Goal: Transaction & Acquisition: Purchase product/service

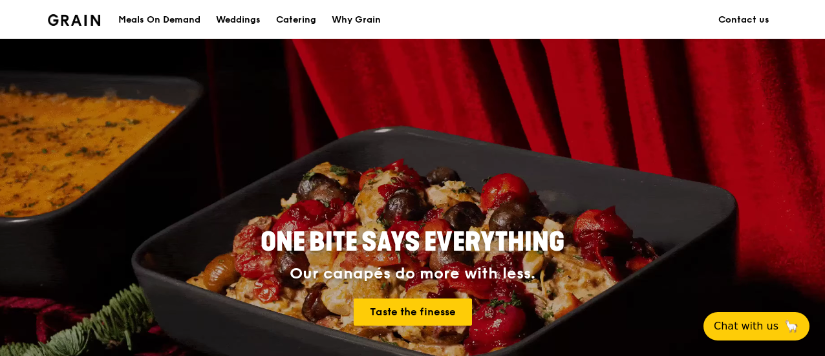
scroll to position [10, 0]
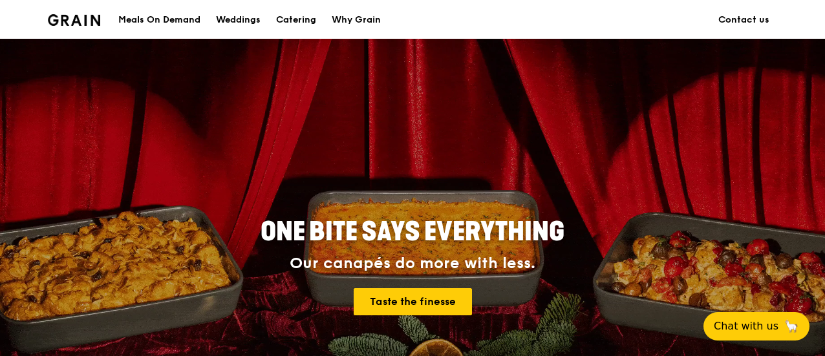
click at [190, 27] on div "Meals On Demand" at bounding box center [159, 20] width 82 height 39
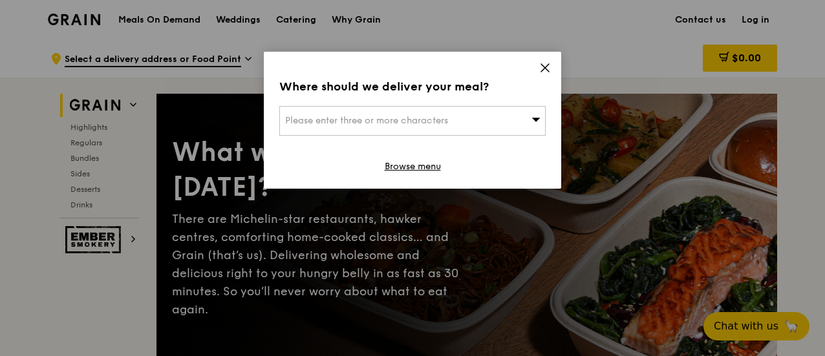
click at [548, 65] on icon at bounding box center [545, 68] width 8 height 8
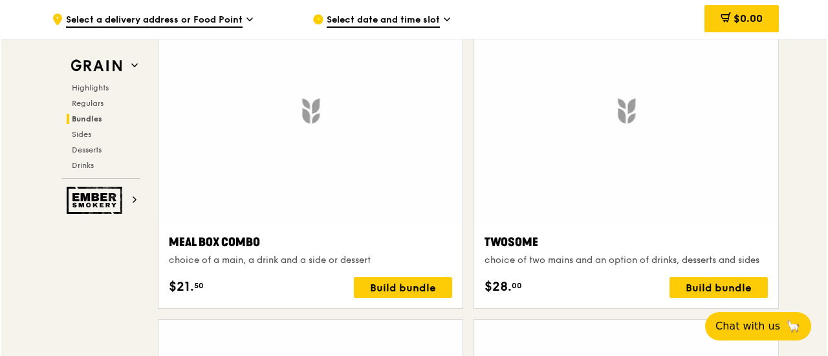
scroll to position [1969, 0]
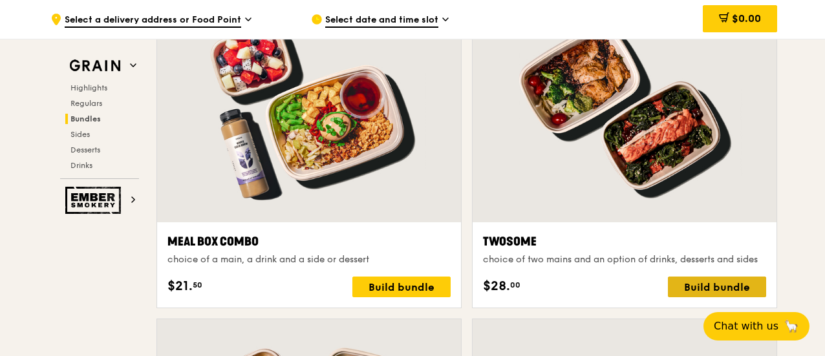
click at [711, 292] on div "Build bundle" at bounding box center [717, 287] width 98 height 21
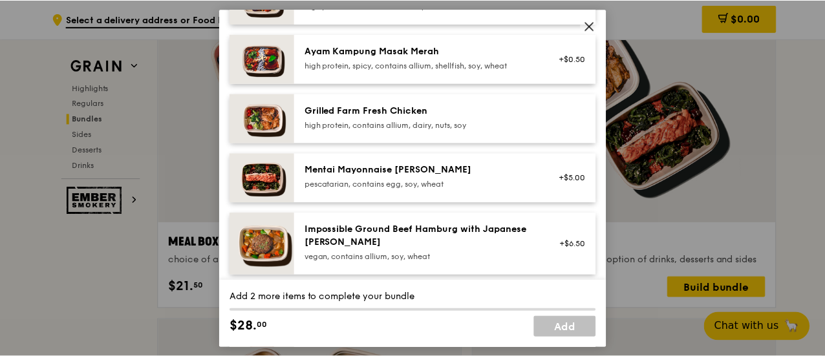
scroll to position [399, 0]
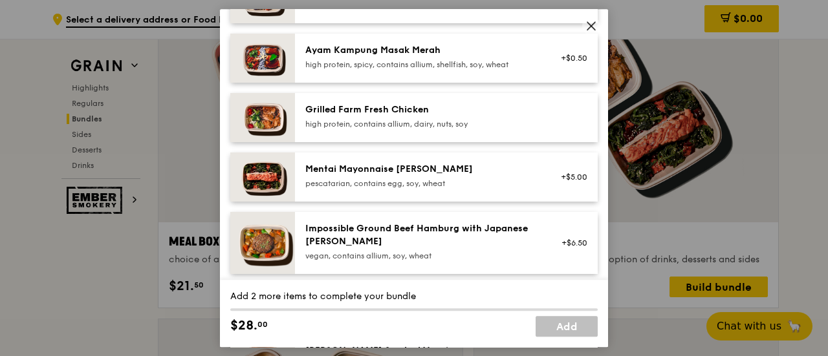
click at [492, 179] on div "pescatarian, contains egg, soy, wheat" at bounding box center [421, 184] width 232 height 10
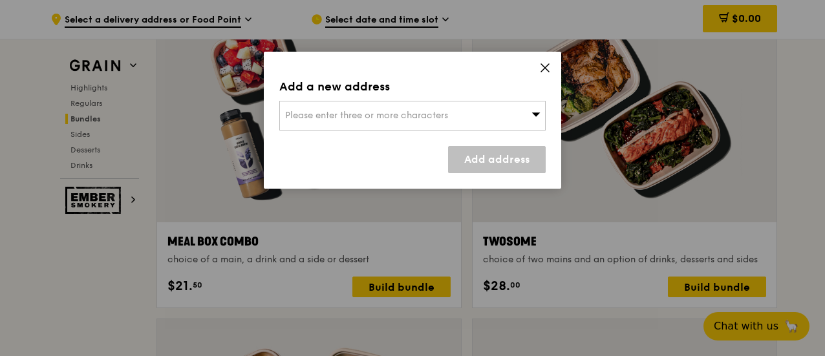
click at [549, 66] on div "Add a new address Please enter three or more characters Add address" at bounding box center [413, 120] width 298 height 137
click at [549, 66] on icon at bounding box center [545, 68] width 12 height 12
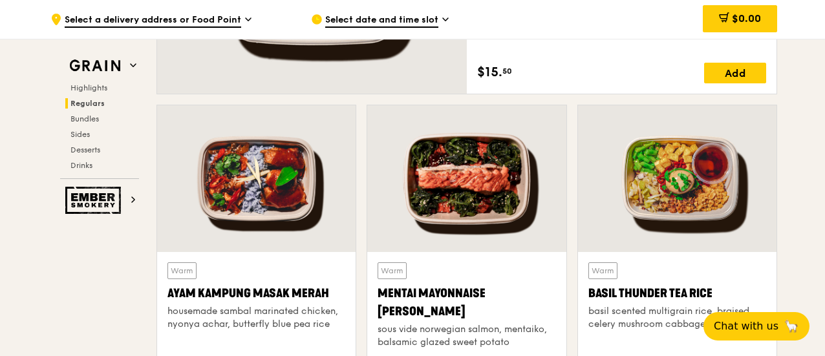
scroll to position [1090, 0]
